Goal: Task Accomplishment & Management: Manage account settings

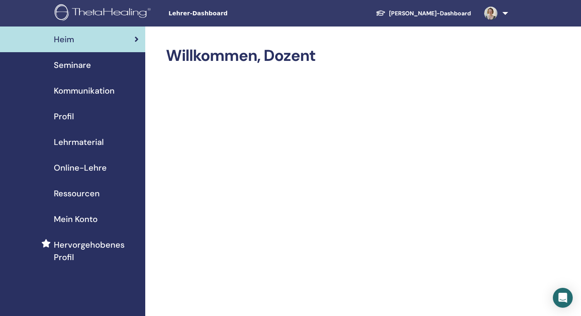
click at [82, 68] on span "Seminare" at bounding box center [72, 65] width 37 height 12
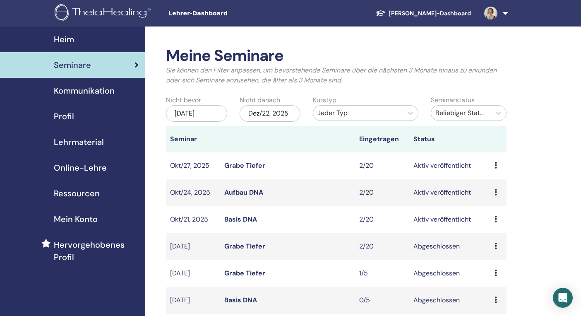
click at [494, 220] on icon at bounding box center [495, 219] width 2 height 7
click at [487, 250] on link "Teilnehmer" at bounding box center [495, 251] width 34 height 9
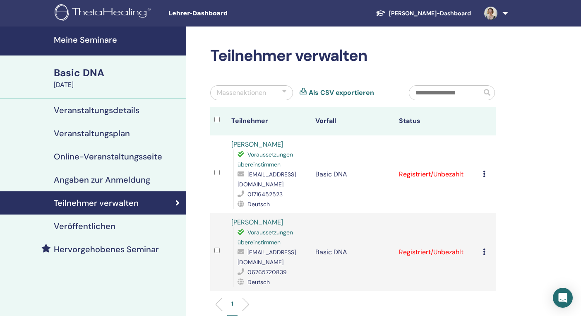
click at [217, 303] on li at bounding box center [222, 304] width 14 height 14
click at [249, 304] on li at bounding box center [242, 304] width 14 height 14
click at [75, 37] on h4 "Meine Seminare" at bounding box center [117, 40] width 127 height 10
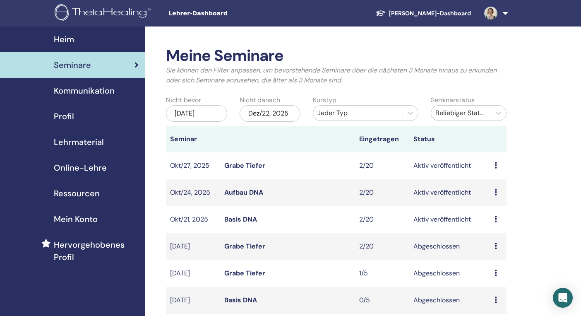
click at [496, 190] on icon at bounding box center [495, 192] width 2 height 7
click at [490, 219] on link "Teilnehmer" at bounding box center [496, 221] width 34 height 9
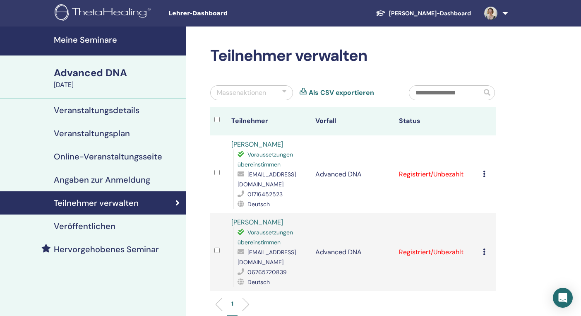
click at [81, 43] on h4 "Meine Seminare" at bounding box center [117, 40] width 127 height 10
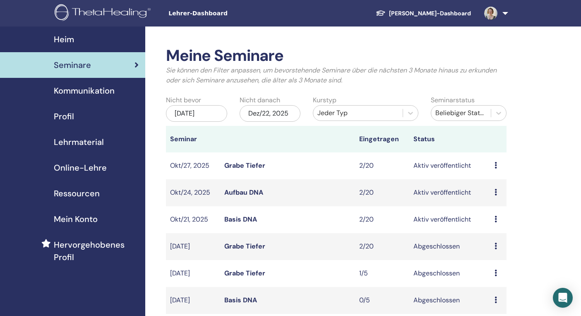
click at [495, 164] on icon at bounding box center [495, 165] width 2 height 7
click at [498, 197] on link "Teilnehmer" at bounding box center [496, 196] width 34 height 9
